Goal: Task Accomplishment & Management: Complete application form

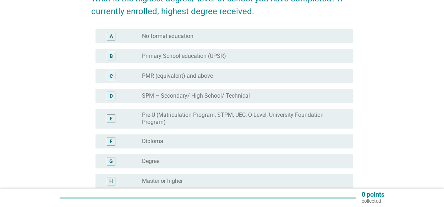
scroll to position [106, 0]
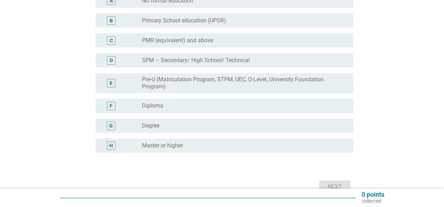
click at [184, 148] on div "radio_button_unchecked Master or higher" at bounding box center [241, 145] width 199 height 7
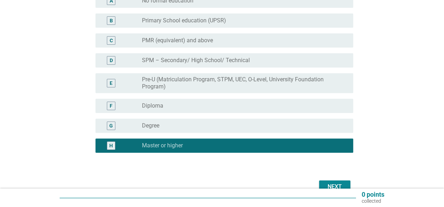
scroll to position [145, 0]
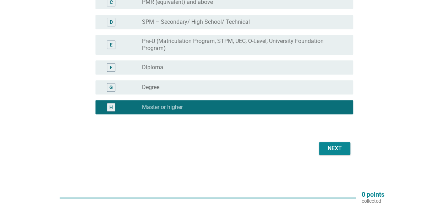
click at [332, 151] on div "Next" at bounding box center [335, 148] width 20 height 9
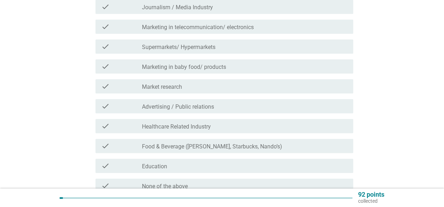
scroll to position [213, 0]
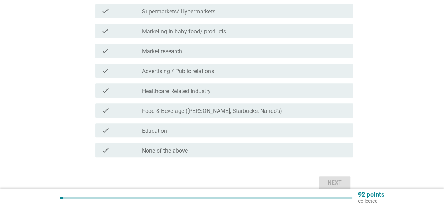
click at [250, 154] on div "check_box_outline_blank None of the above" at bounding box center [244, 150] width 205 height 9
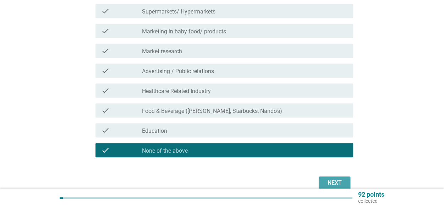
click at [338, 181] on div "Next" at bounding box center [335, 182] width 20 height 9
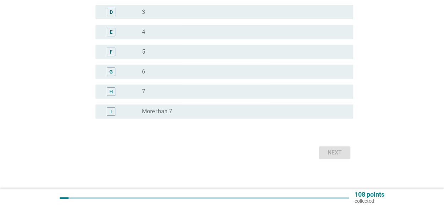
scroll to position [0, 0]
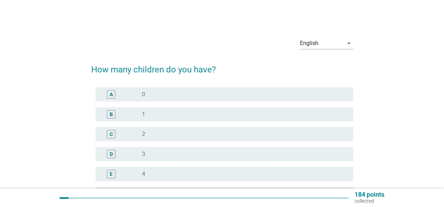
click at [184, 94] on div "radio_button_unchecked 0" at bounding box center [241, 94] width 199 height 7
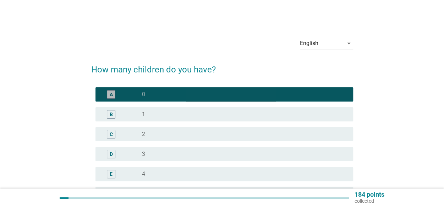
scroll to position [142, 0]
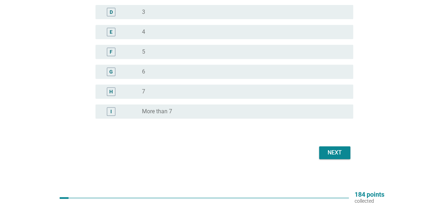
click at [324, 147] on button "Next" at bounding box center [334, 152] width 31 height 13
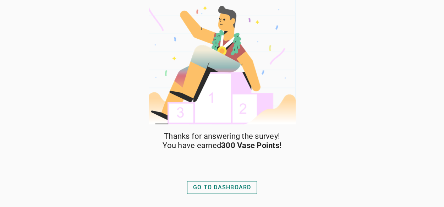
click at [223, 187] on div "GO TO DASHBOARD" at bounding box center [222, 187] width 58 height 9
